Goal: Transaction & Acquisition: Purchase product/service

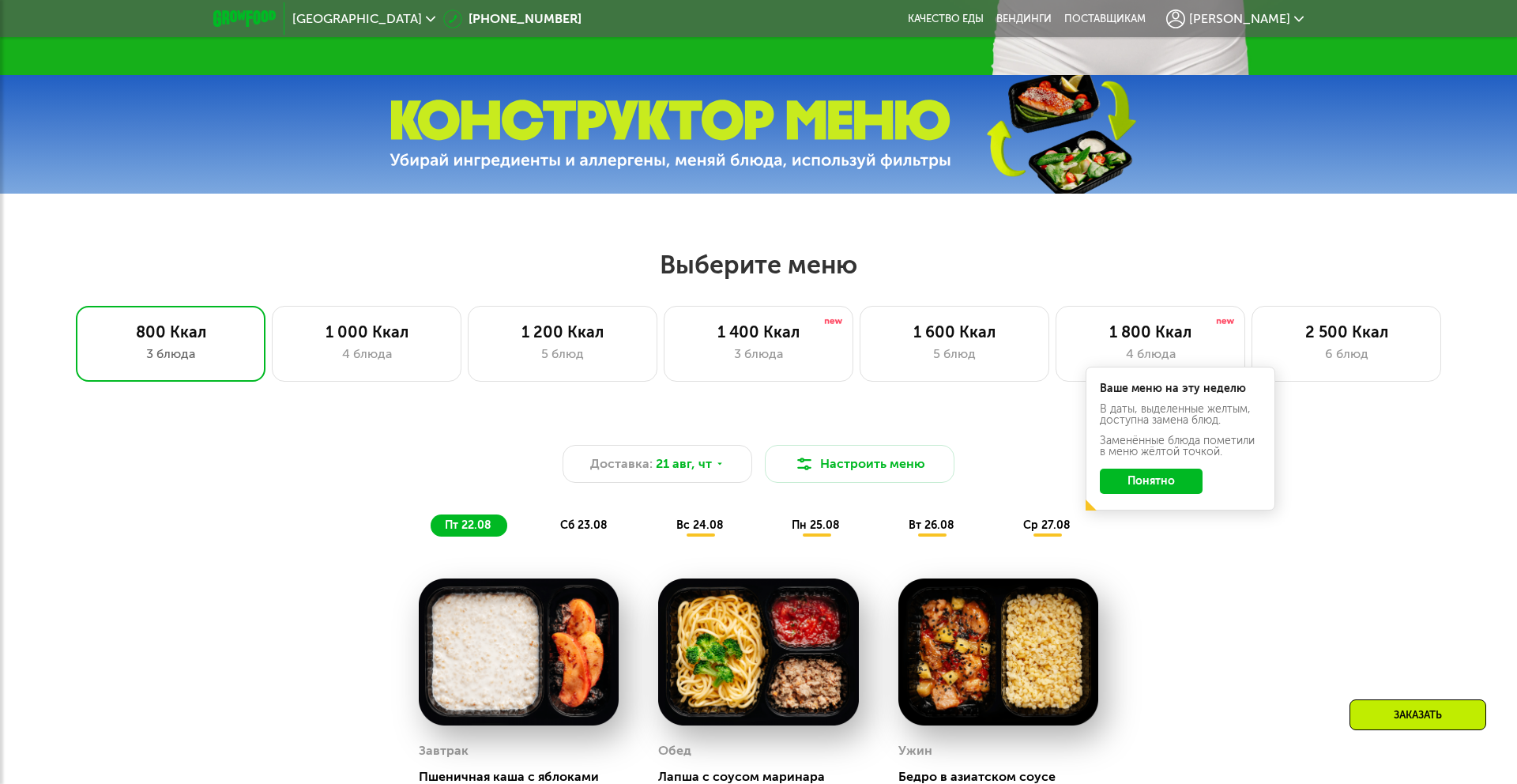
scroll to position [674, 0]
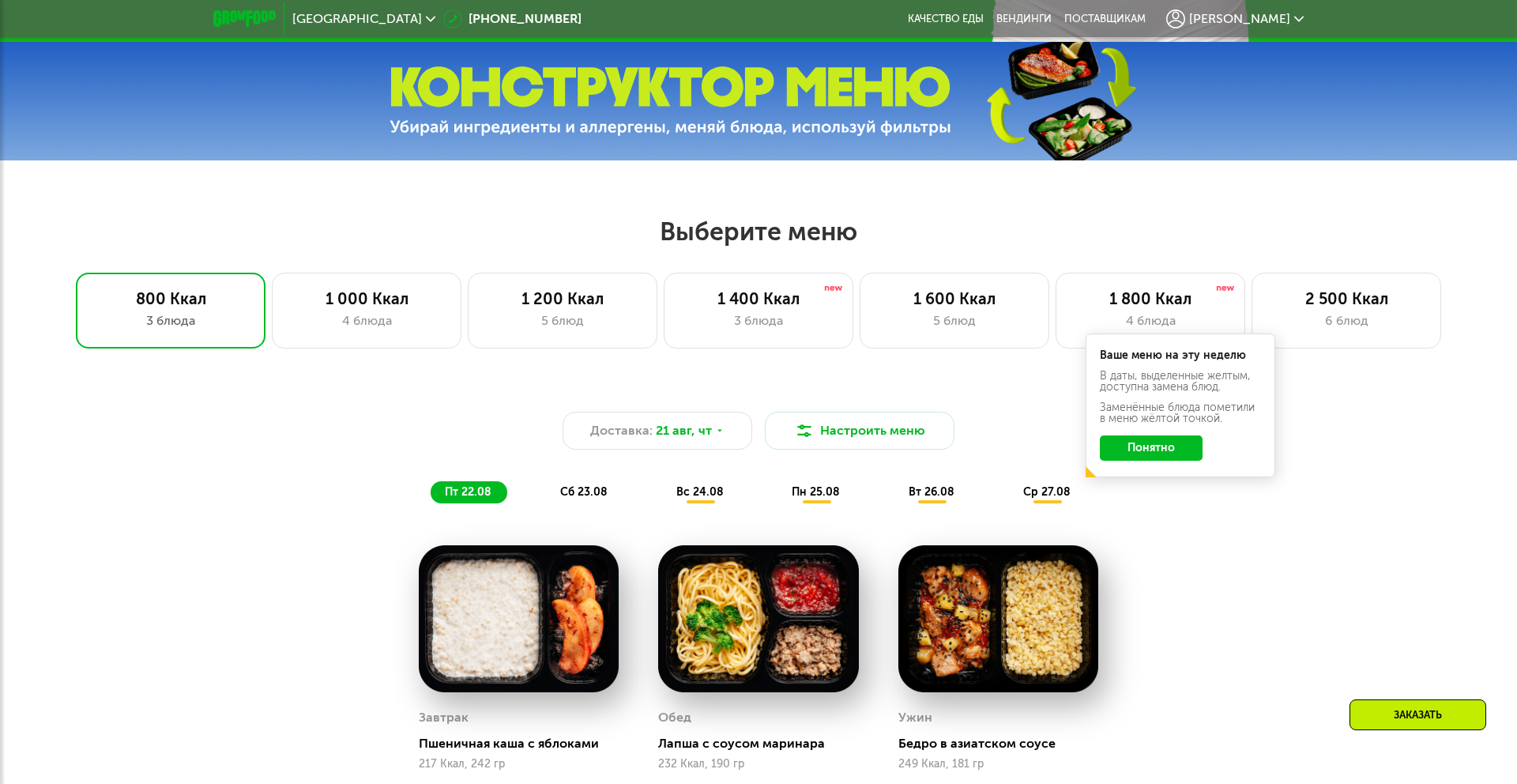
click at [1139, 436] on button "Понятно" at bounding box center [1151, 448] width 103 height 26
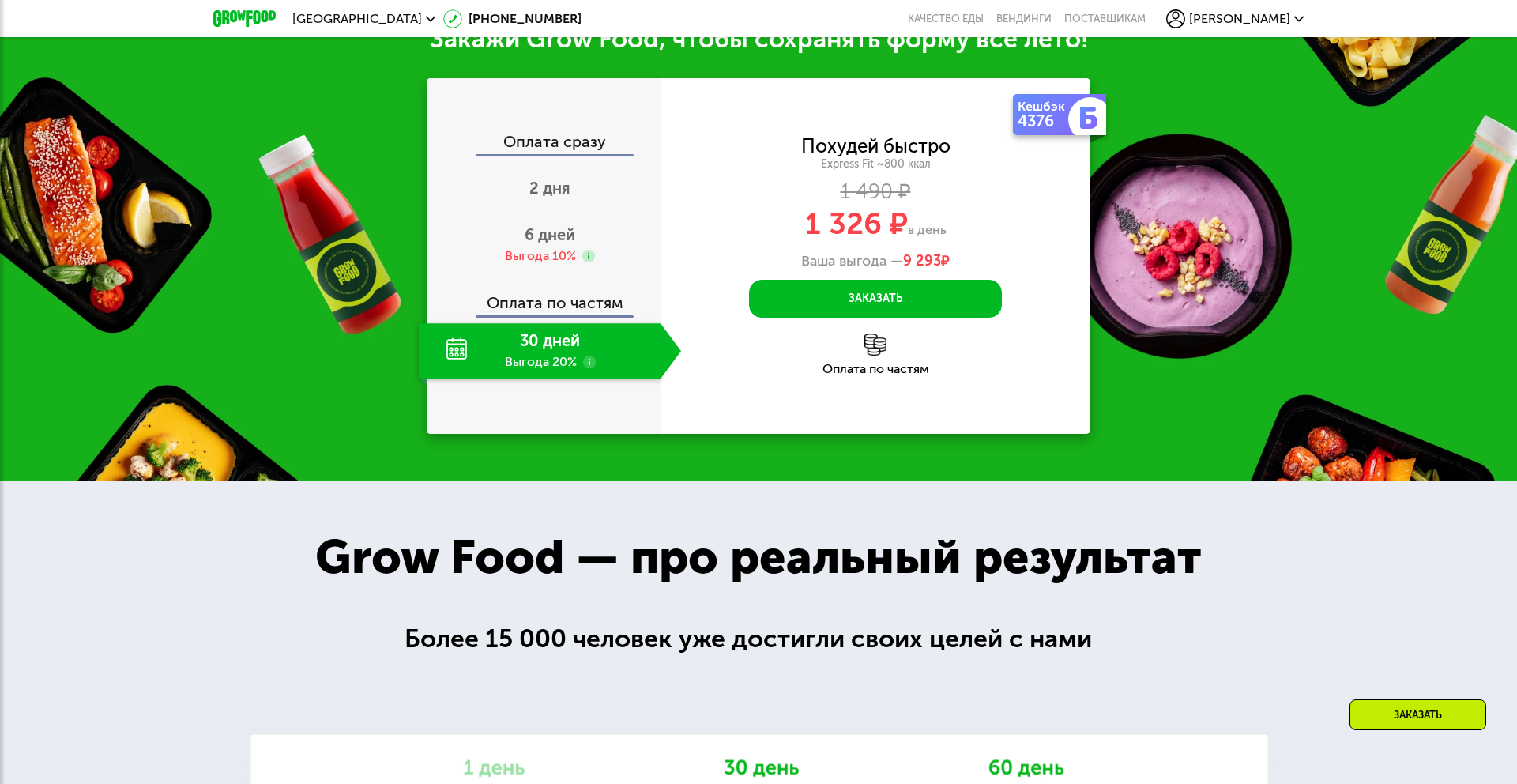
scroll to position [1748, 0]
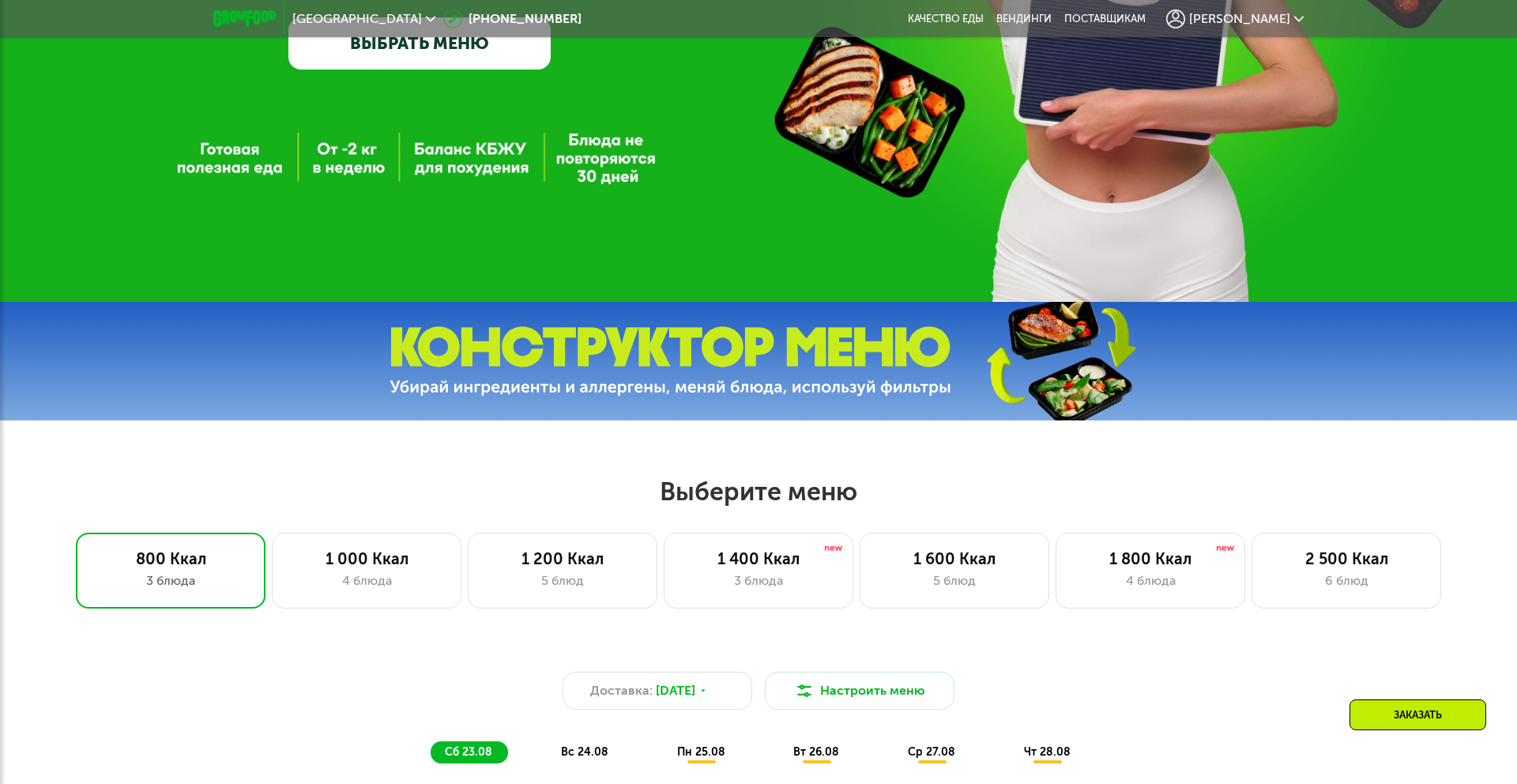
scroll to position [966, 0]
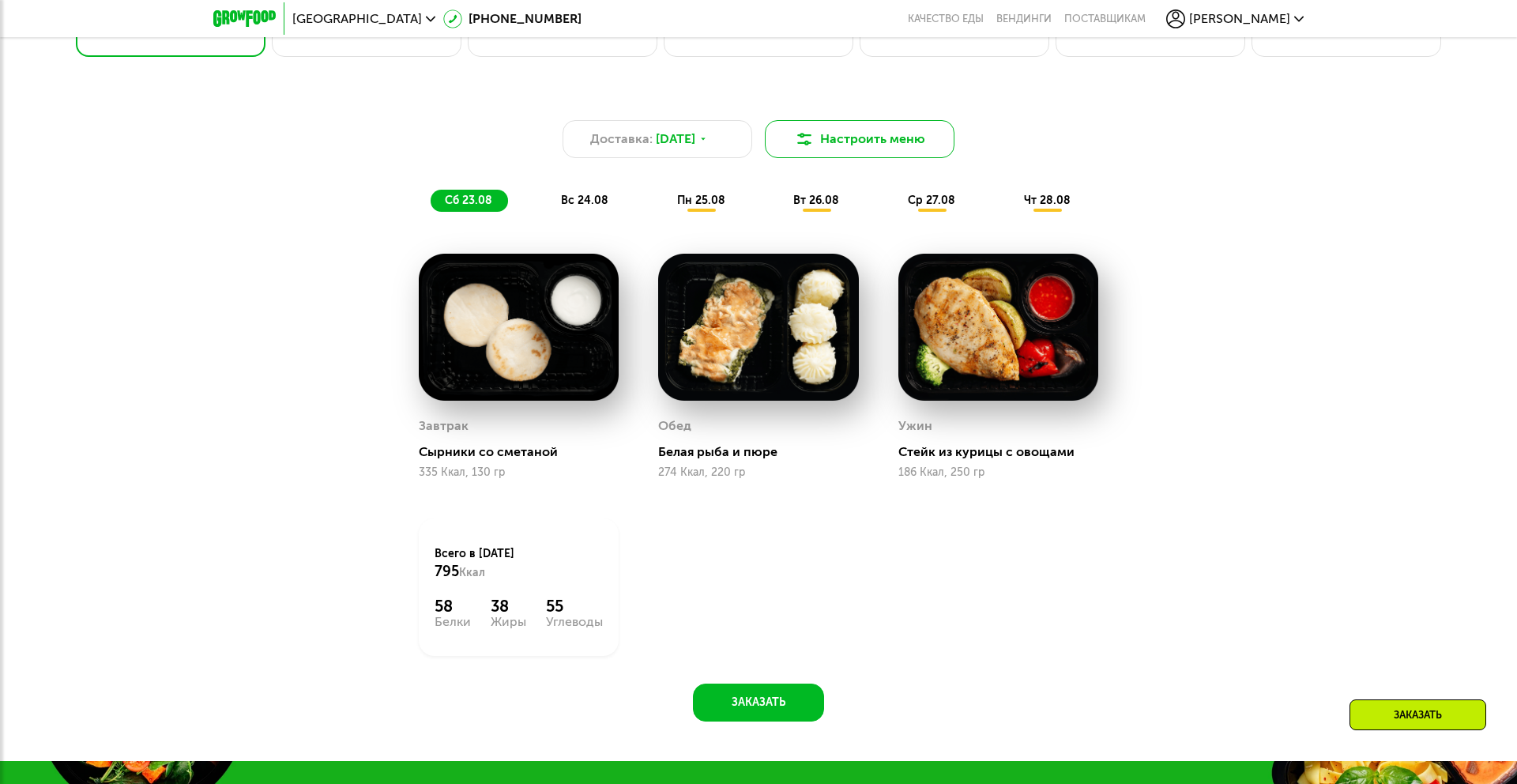
click at [839, 137] on button "Настроить меню" at bounding box center [859, 139] width 189 height 38
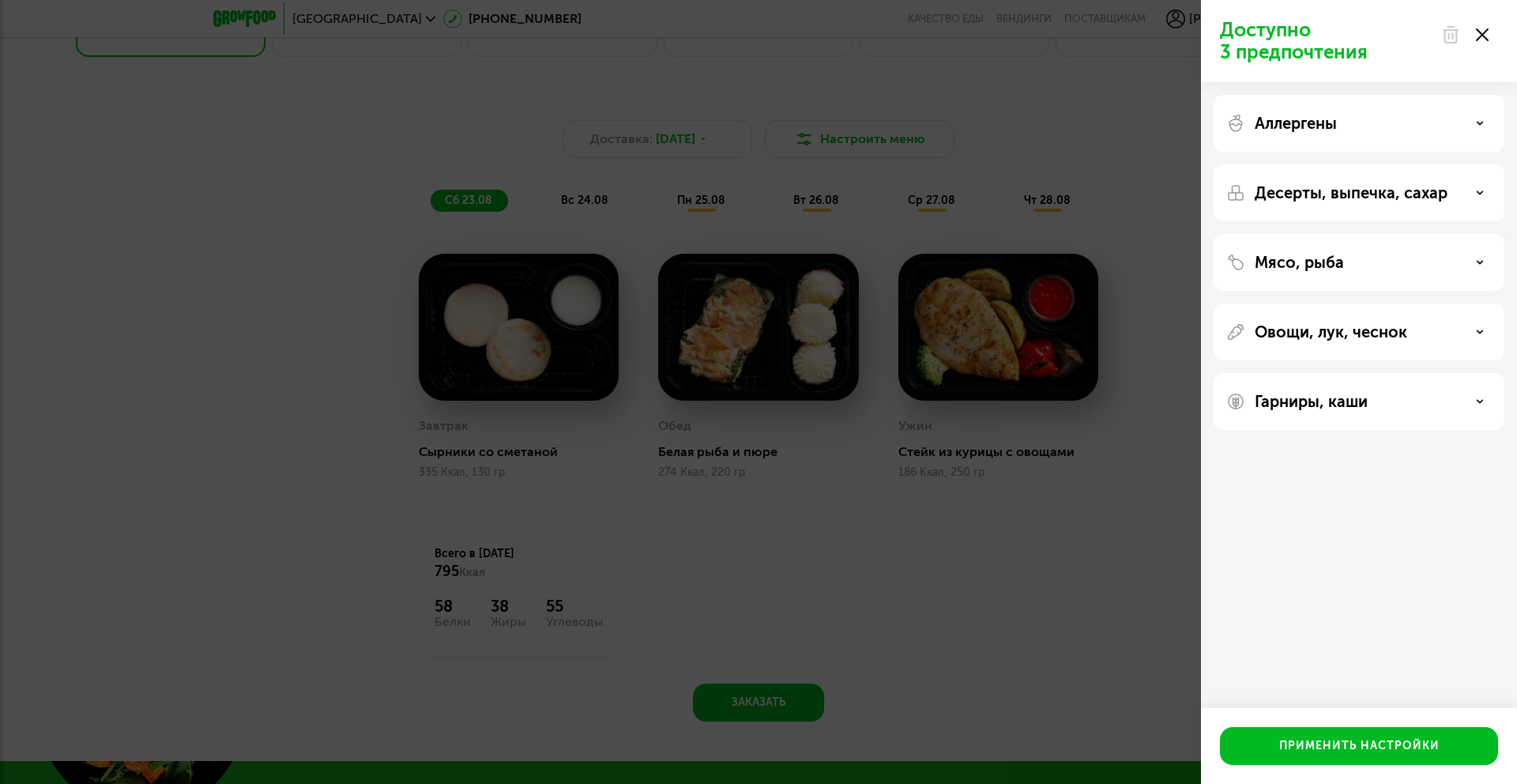
click at [1475, 116] on div "Аллергены" at bounding box center [1359, 123] width 266 height 19
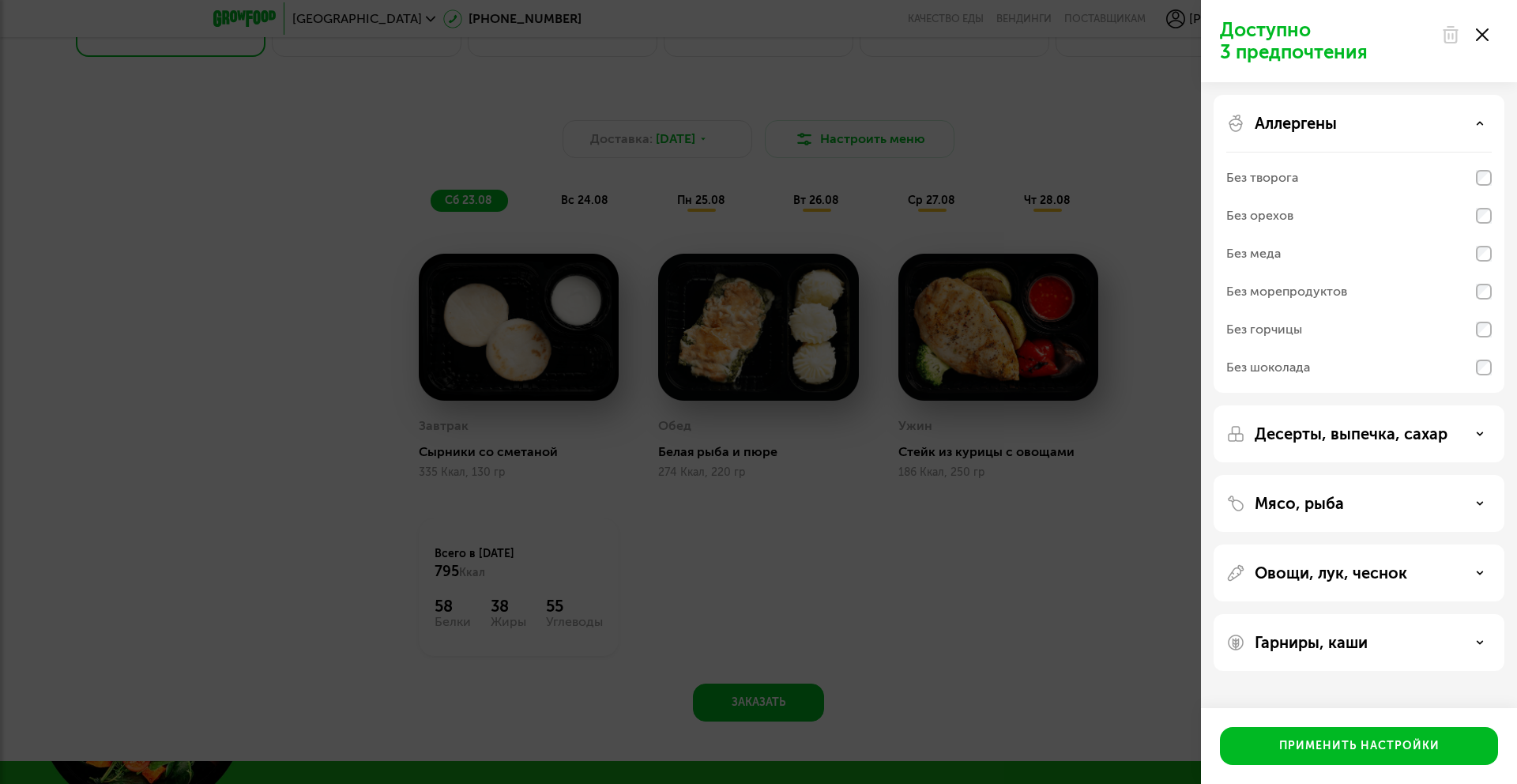
click at [1475, 116] on div "Аллергены" at bounding box center [1359, 123] width 266 height 19
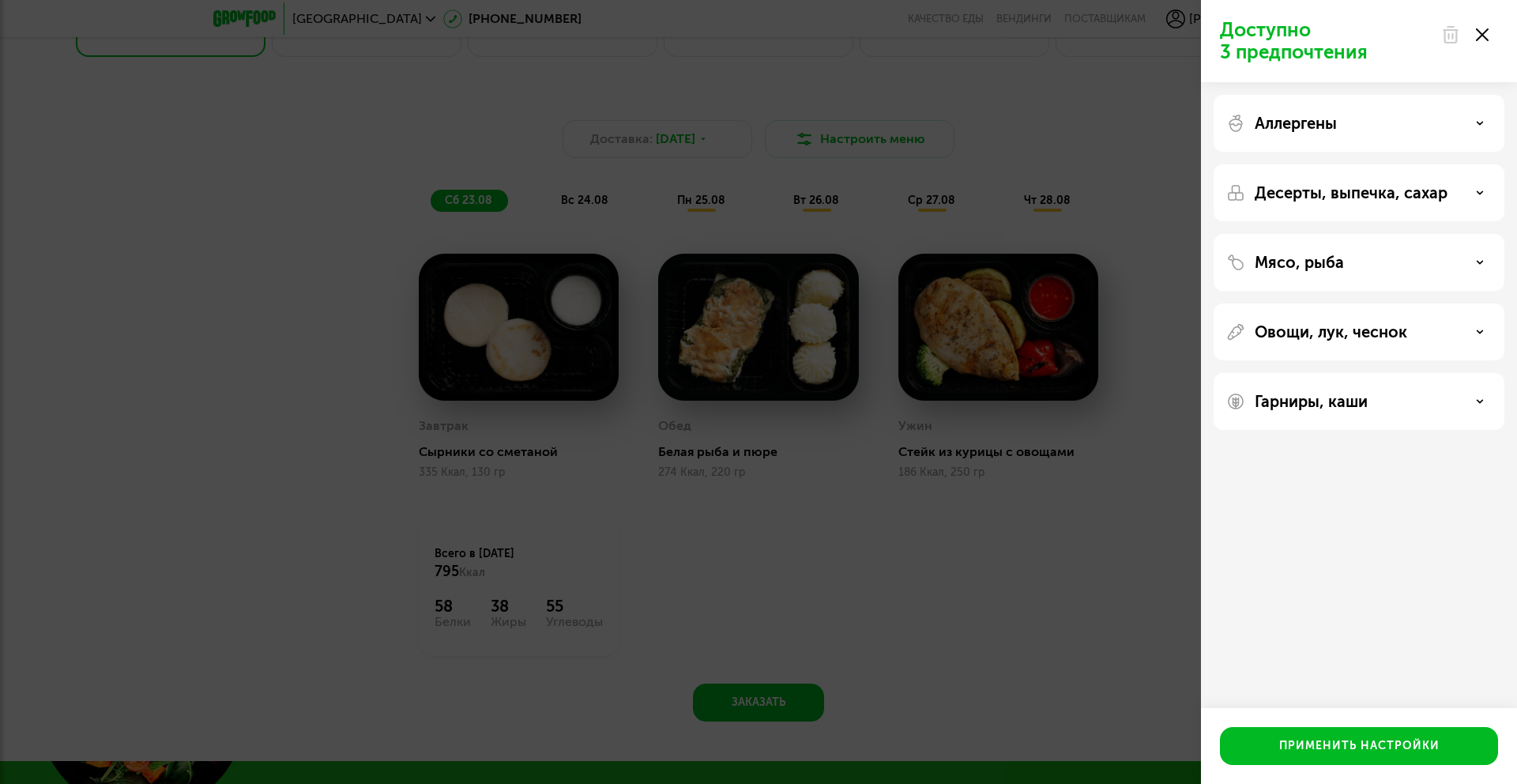
click at [1479, 36] on use at bounding box center [1482, 35] width 12 height 12
